Goal: Information Seeking & Learning: Find specific fact

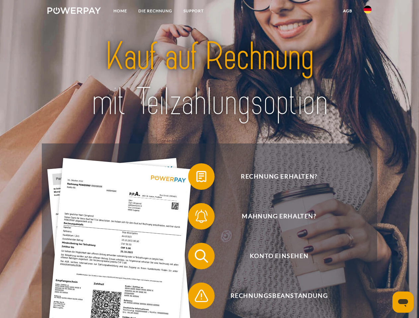
click at [74, 12] on img at bounding box center [73, 10] width 53 height 7
click at [367, 12] on img at bounding box center [367, 10] width 8 height 8
click at [347, 11] on link "agb" at bounding box center [347, 11] width 21 height 12
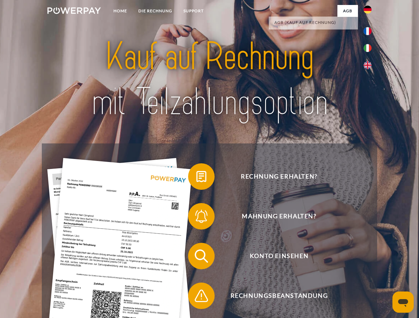
click at [196, 178] on span at bounding box center [191, 176] width 33 height 33
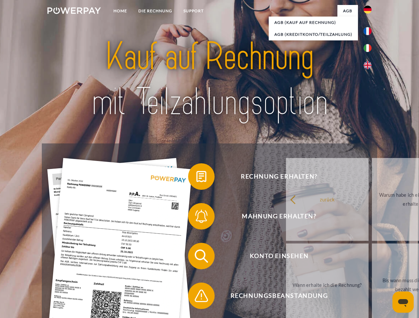
click at [196, 218] on div "Rechnung erhalten? Mahnung erhalten? Konto einsehen" at bounding box center [209, 276] width 335 height 265
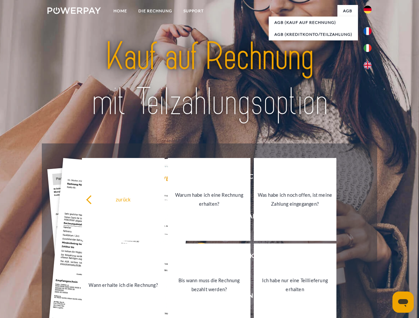
click at [196, 258] on link "Bis wann muss die Rechnung bezahlt werden?" at bounding box center [209, 285] width 83 height 83
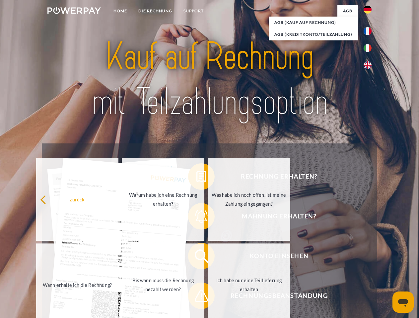
click at [196, 297] on span at bounding box center [191, 296] width 33 height 33
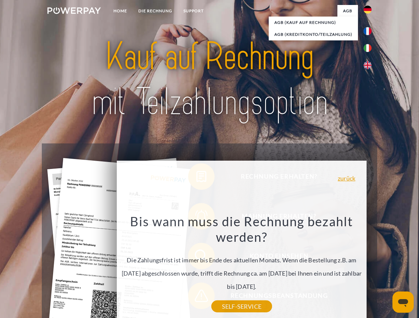
click at [403, 302] on icon "Messaging-Fenster öffnen" at bounding box center [403, 303] width 10 height 8
